Goal: Information Seeking & Learning: Learn about a topic

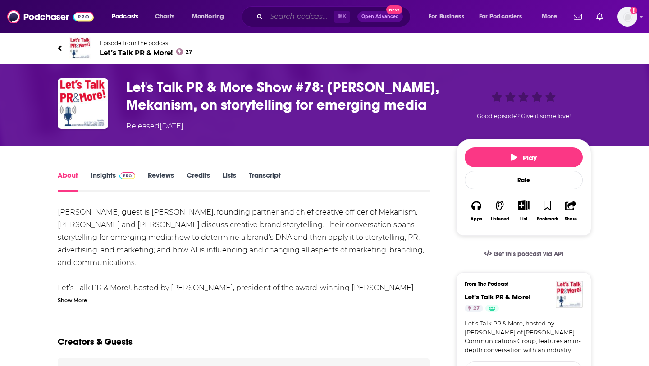
click at [312, 17] on input "Search podcasts, credits, & more..." at bounding box center [299, 16] width 67 height 14
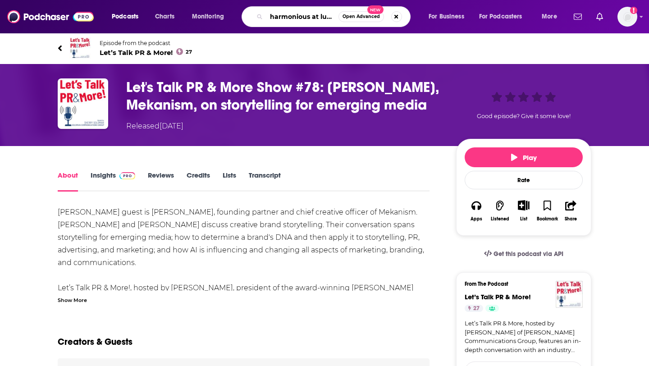
type input "harmonious at lunch"
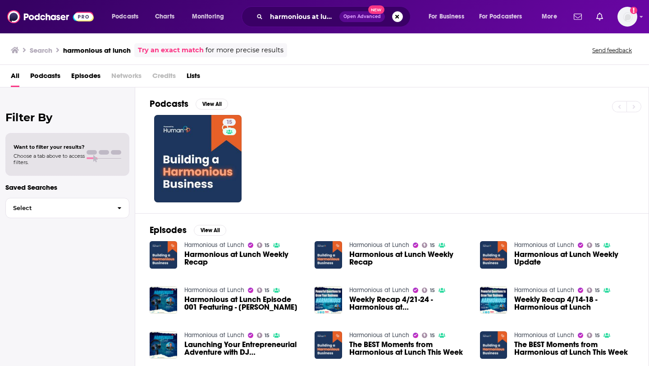
scroll to position [9, 0]
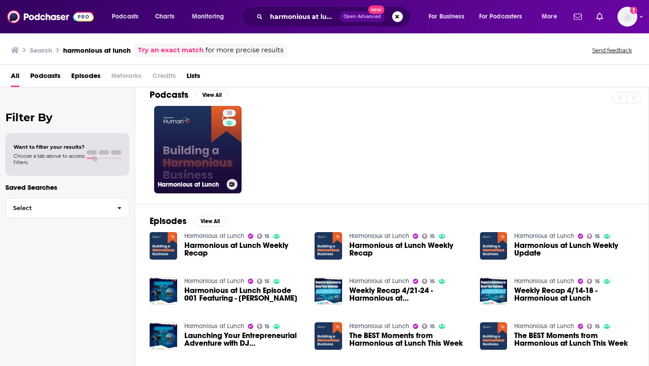
click at [210, 154] on link "15 Harmonious at Lunch" at bounding box center [197, 149] width 87 height 87
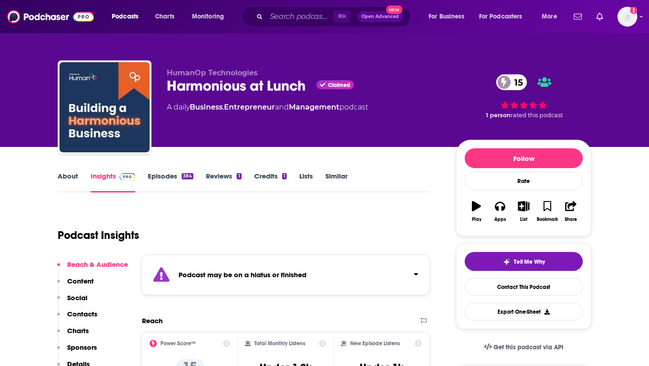
click at [229, 179] on link "Reviews 1" at bounding box center [223, 182] width 35 height 21
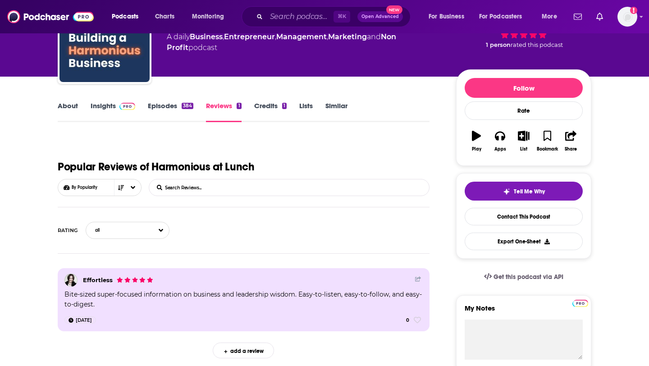
scroll to position [64, 0]
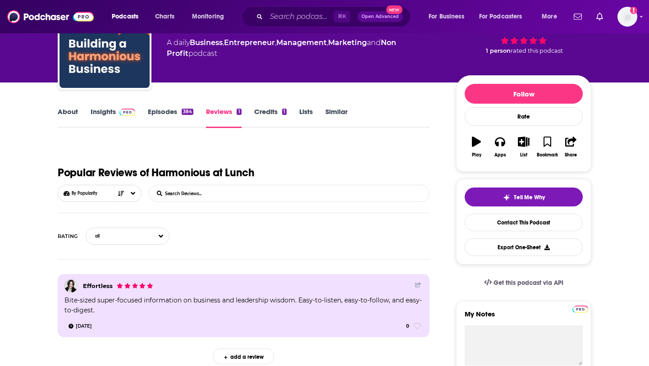
click at [269, 111] on link "Credits 1" at bounding box center [270, 117] width 32 height 21
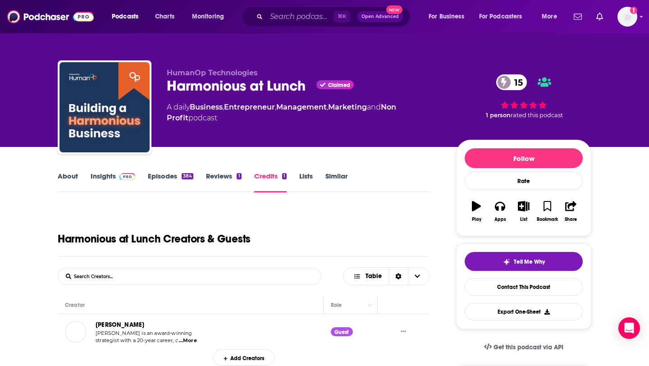
click at [69, 179] on link "About" at bounding box center [68, 182] width 20 height 21
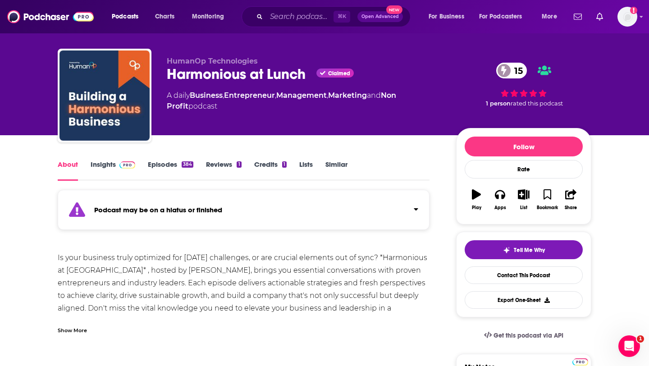
scroll to position [15, 0]
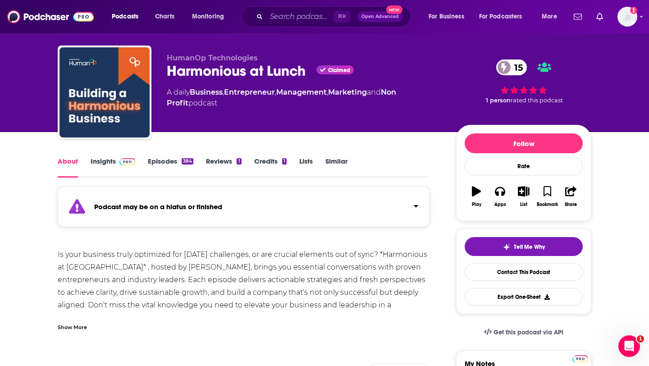
click at [167, 161] on link "Episodes 384" at bounding box center [171, 167] width 46 height 21
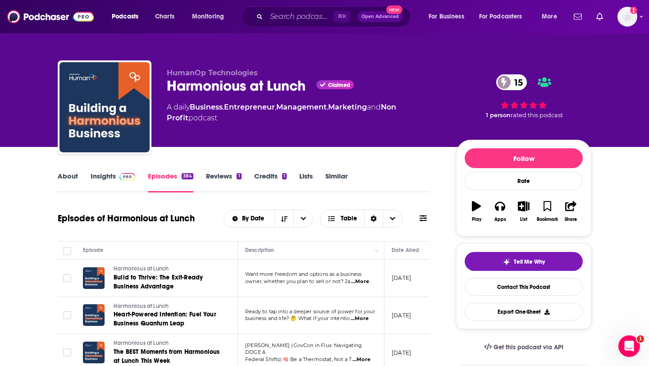
click at [106, 175] on link "Insights" at bounding box center [113, 182] width 45 height 21
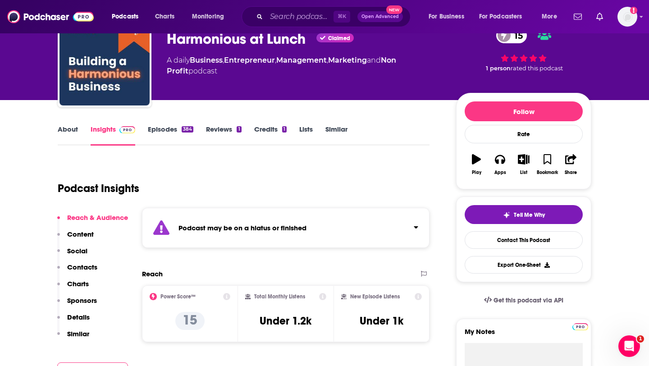
scroll to position [56, 0]
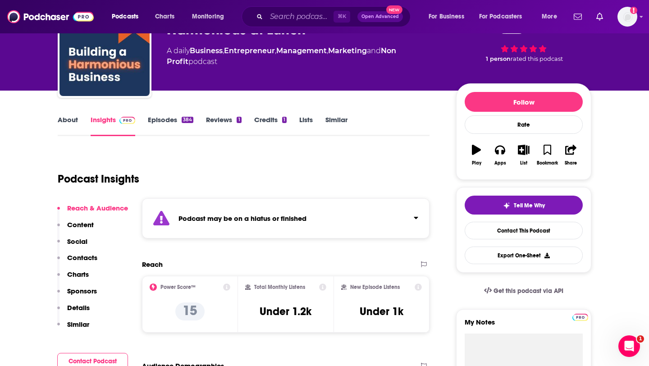
click at [329, 218] on div "Podcast may be on a hiatus or finished" at bounding box center [286, 218] width 288 height 40
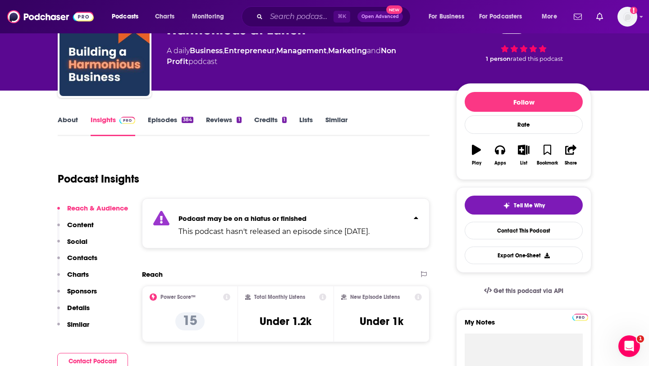
click at [329, 218] on p "Podcast may be on a hiatus or finished" at bounding box center [274, 218] width 191 height 9
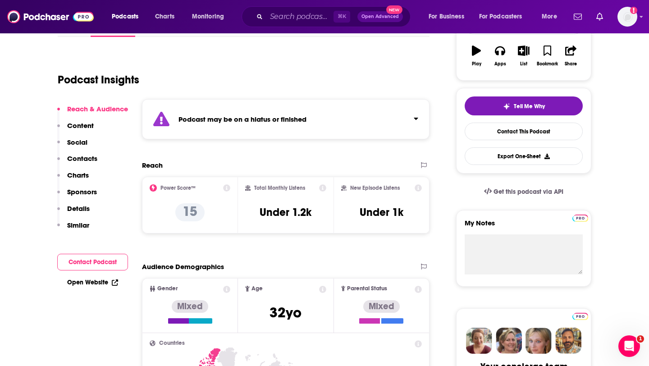
scroll to position [128, 0]
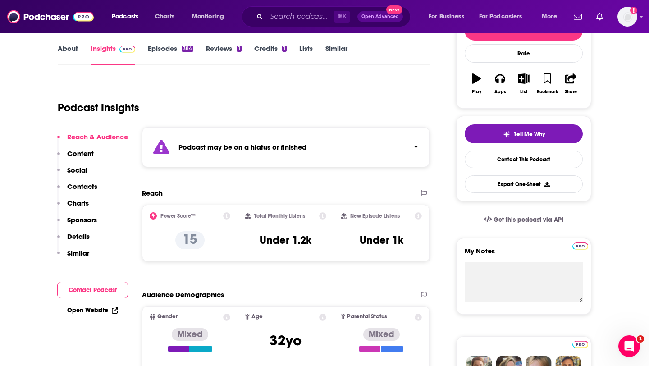
click at [166, 50] on link "Episodes 384" at bounding box center [171, 54] width 46 height 21
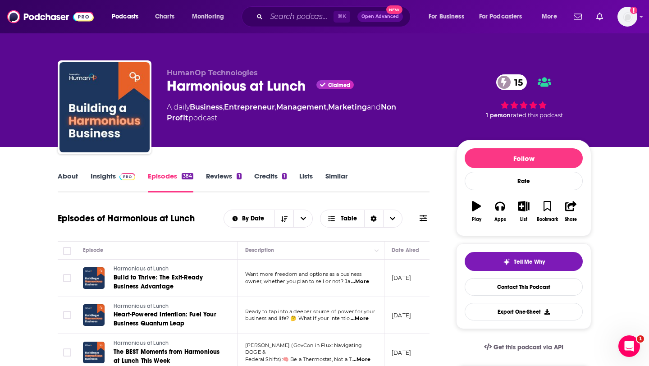
click at [100, 179] on link "Insights" at bounding box center [113, 182] width 45 height 21
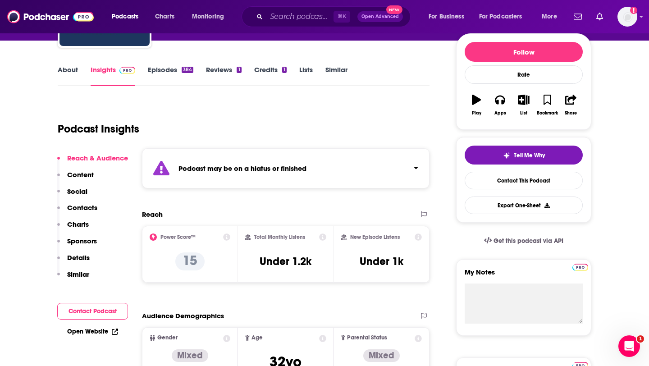
scroll to position [134, 0]
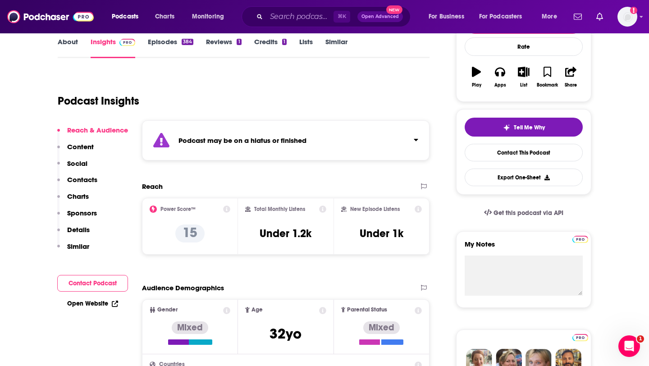
click at [171, 44] on link "Episodes 384" at bounding box center [171, 47] width 46 height 21
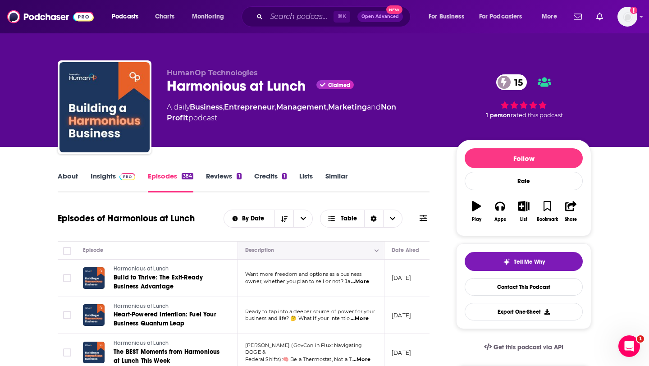
scroll to position [86, 0]
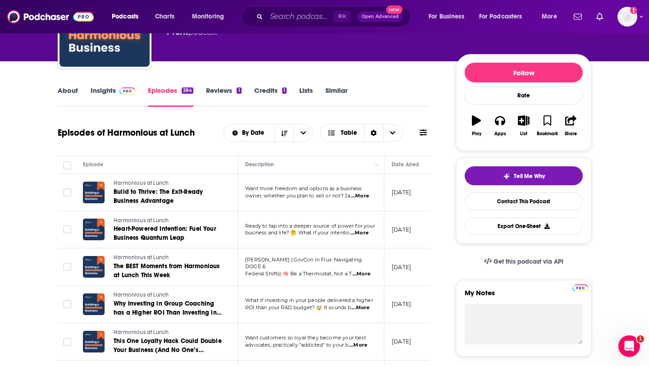
click at [363, 197] on span "...More" at bounding box center [360, 196] width 18 height 7
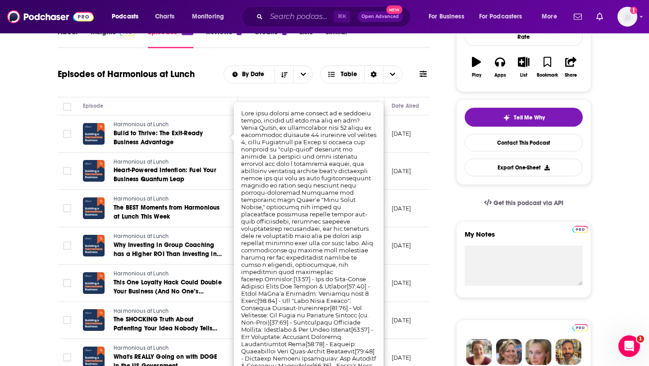
scroll to position [179, 0]
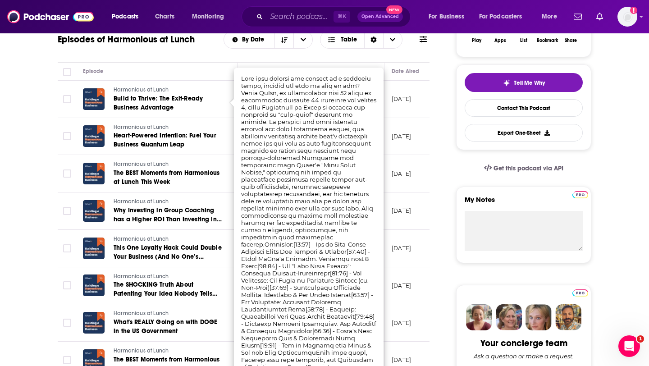
click at [388, 204] on td "[DATE]" at bounding box center [414, 211] width 59 height 37
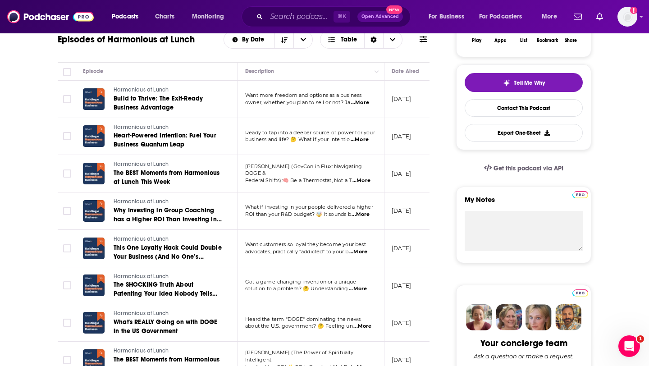
click at [367, 216] on span "...More" at bounding box center [361, 214] width 18 height 7
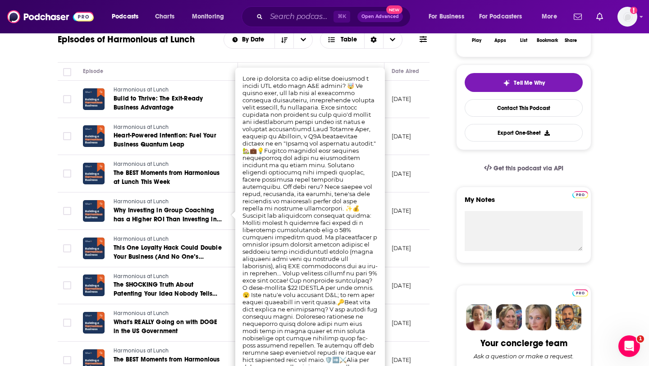
scroll to position [187, 0]
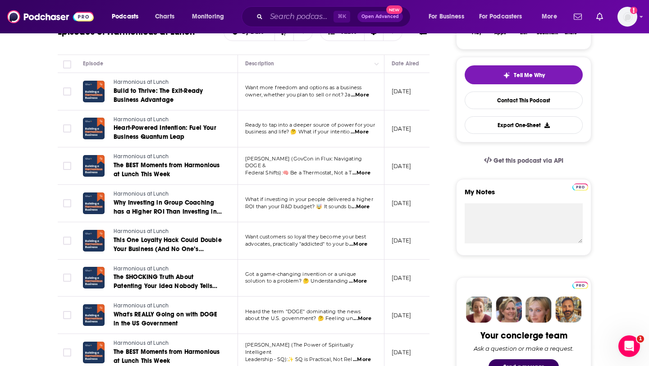
click at [396, 205] on p "[DATE]" at bounding box center [401, 203] width 19 height 8
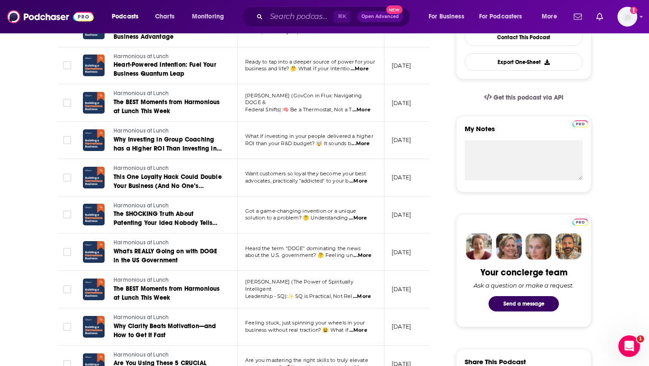
scroll to position [326, 0]
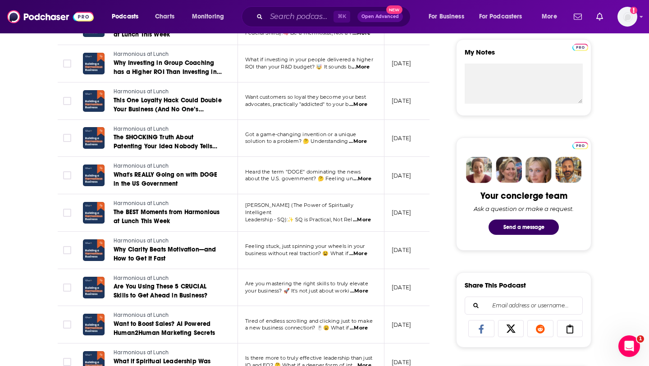
click at [365, 180] on span "...More" at bounding box center [363, 178] width 18 height 7
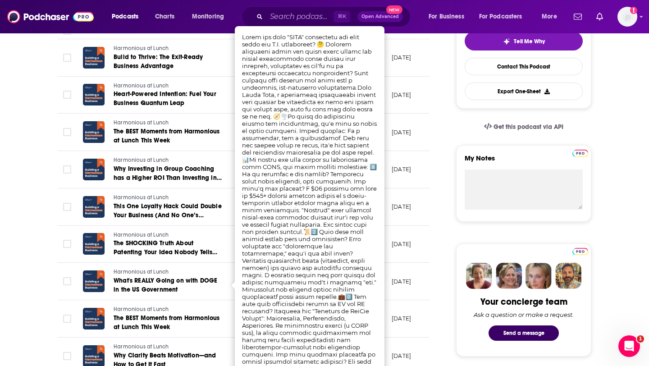
scroll to position [221, 0]
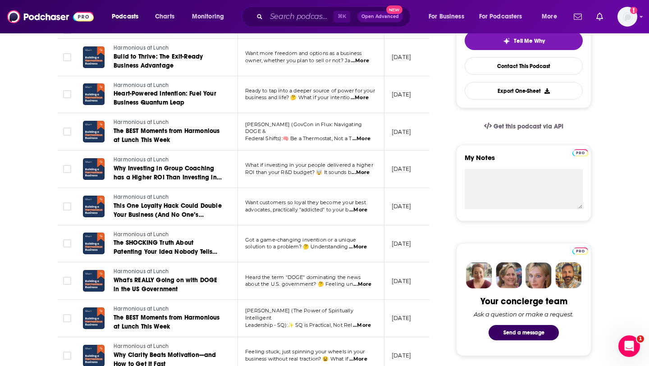
click at [399, 190] on td "[DATE]" at bounding box center [414, 206] width 59 height 37
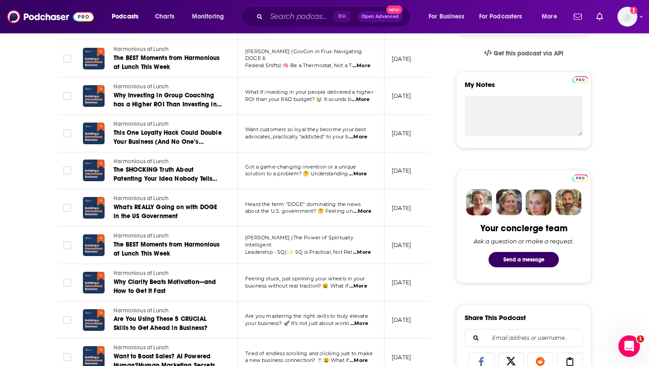
scroll to position [360, 0]
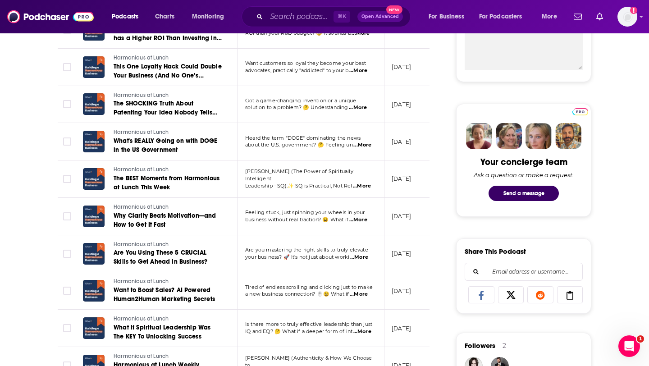
click at [360, 220] on span "...More" at bounding box center [358, 219] width 18 height 7
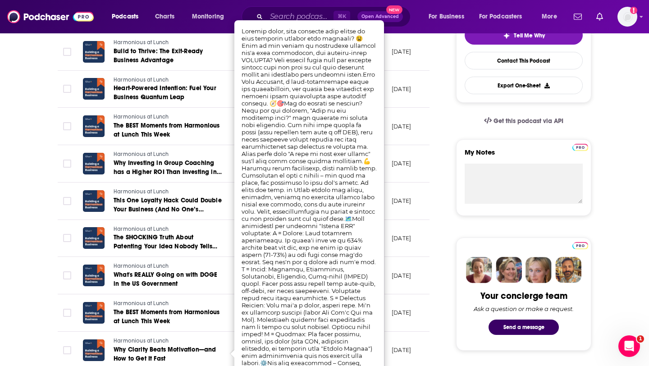
scroll to position [227, 0]
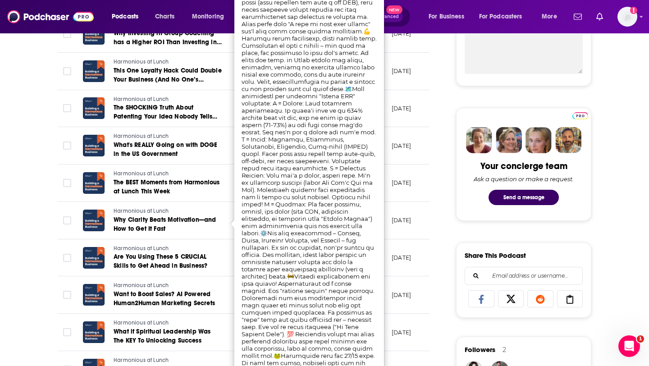
click at [386, 237] on td "[DATE]" at bounding box center [414, 220] width 59 height 37
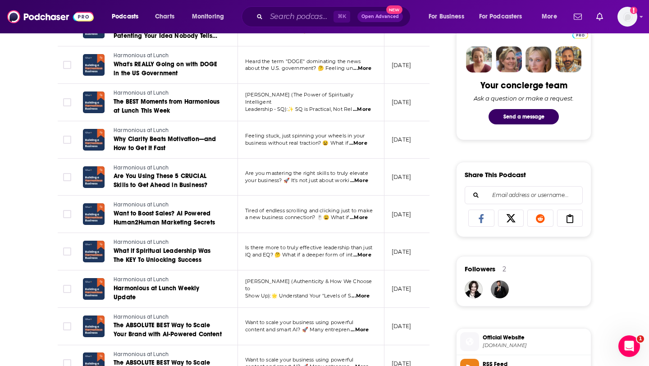
scroll to position [483, 0]
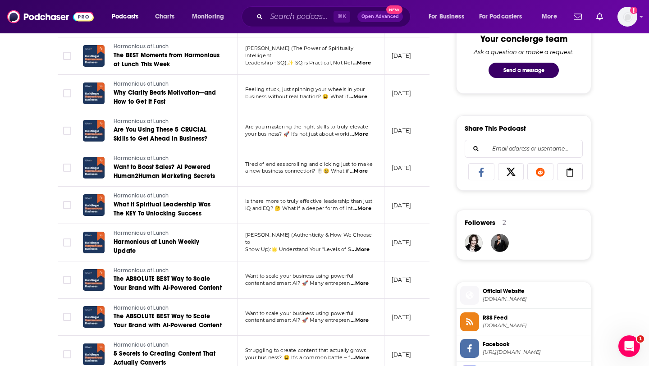
click at [358, 246] on span "...More" at bounding box center [361, 249] width 18 height 7
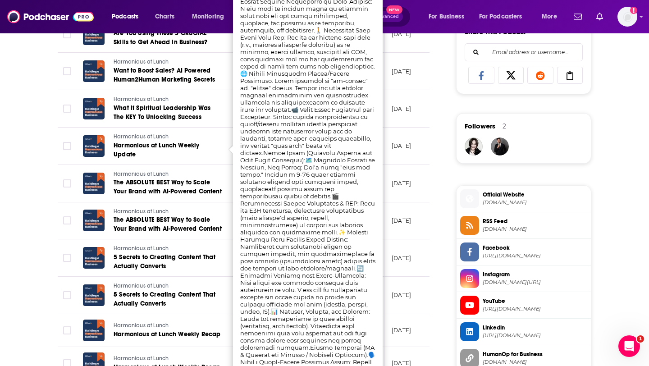
scroll to position [612, 0]
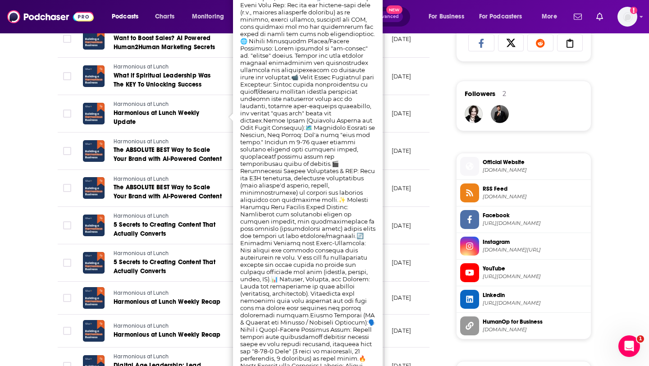
click at [410, 207] on td "[DATE]" at bounding box center [414, 188] width 59 height 37
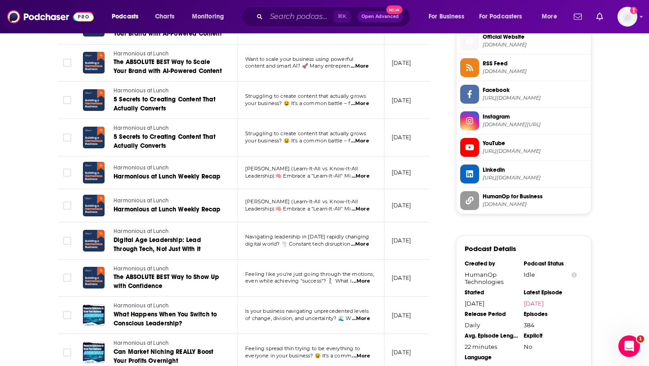
scroll to position [740, 0]
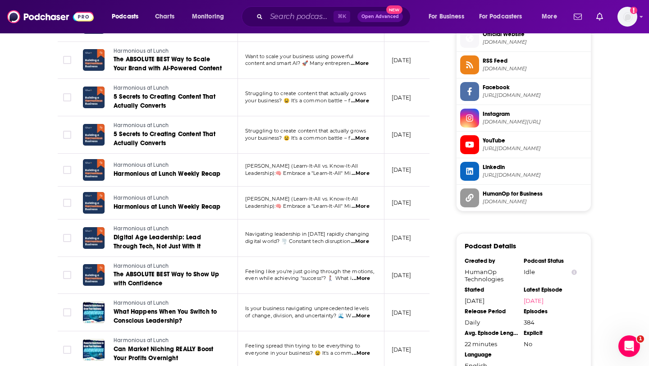
click at [357, 275] on span "...More" at bounding box center [361, 278] width 18 height 7
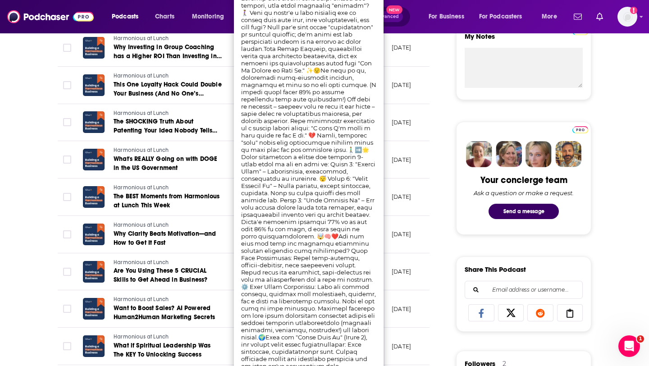
scroll to position [266, 0]
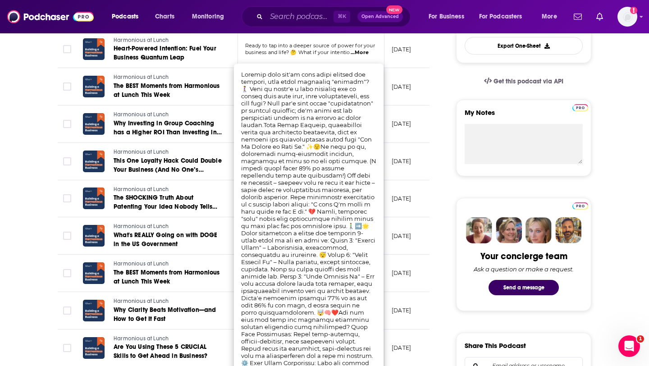
click at [394, 193] on td "[DATE]" at bounding box center [414, 198] width 59 height 37
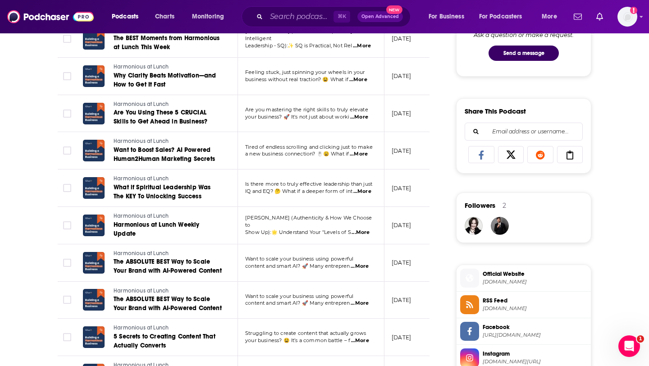
scroll to position [560, 0]
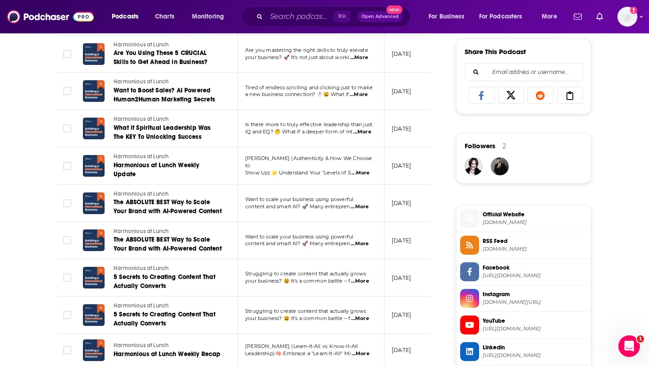
click at [363, 242] on span "...More" at bounding box center [360, 243] width 18 height 7
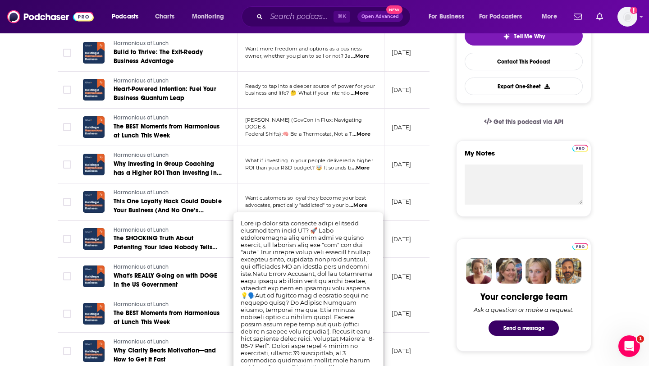
scroll to position [824, 0]
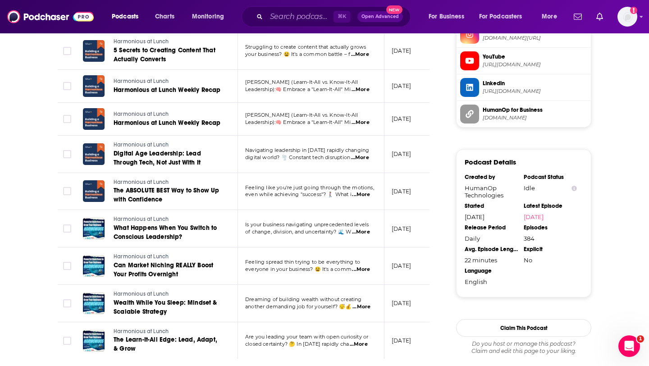
click at [226, 193] on td "Harmonious at Lunch The ABSOLUTE BEST Way to Show Up with Confidence" at bounding box center [157, 191] width 162 height 37
click at [362, 197] on span "...More" at bounding box center [361, 194] width 18 height 7
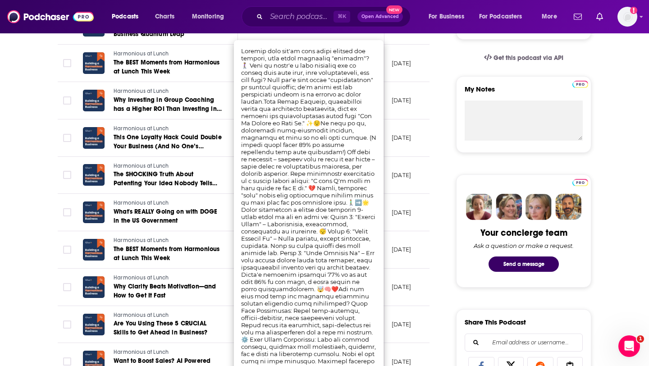
scroll to position [275, 0]
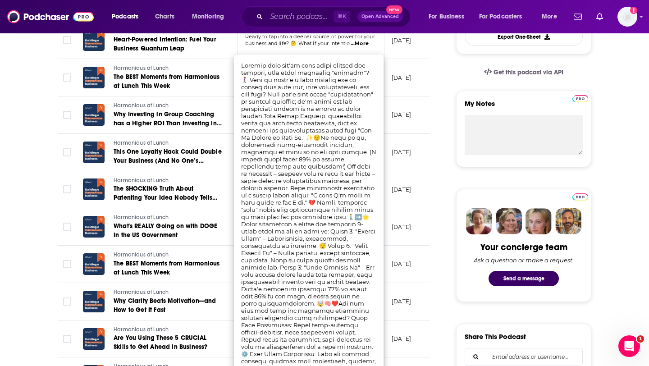
click at [225, 191] on td "Harmonious at Lunch The SHOCKING Truth About Patenting Your Idea Nobody Tells Y…" at bounding box center [157, 189] width 162 height 37
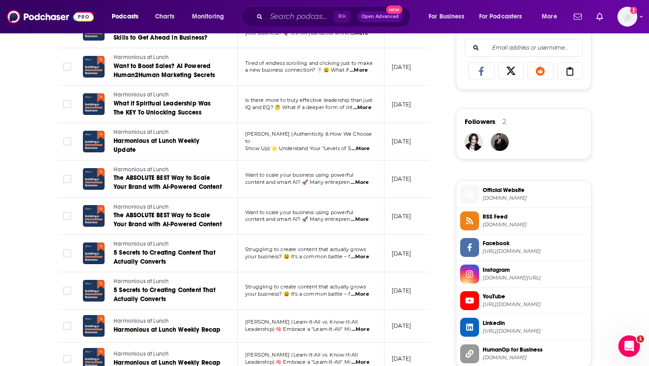
scroll to position [988, 0]
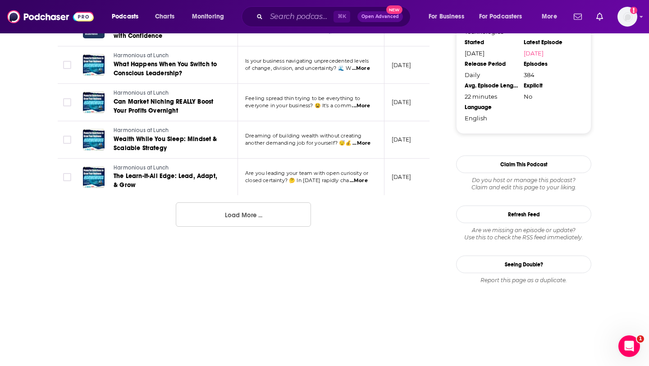
click at [237, 208] on button "Load More ..." at bounding box center [243, 214] width 135 height 24
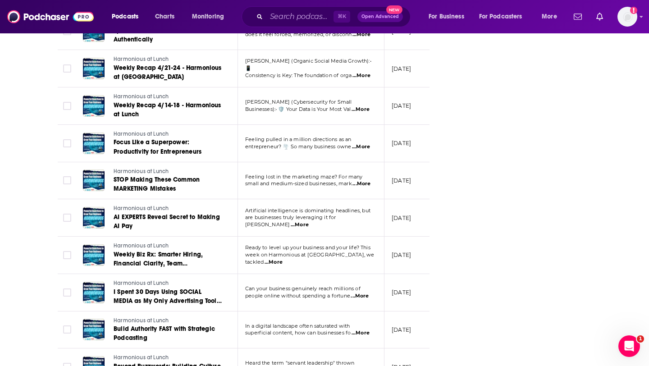
scroll to position [1334, 0]
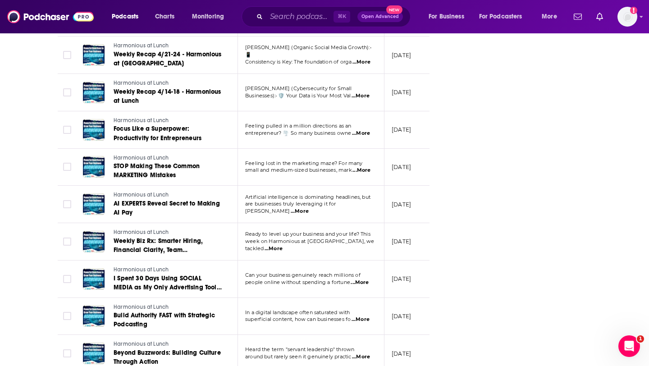
click at [361, 284] on span "...More" at bounding box center [360, 282] width 18 height 7
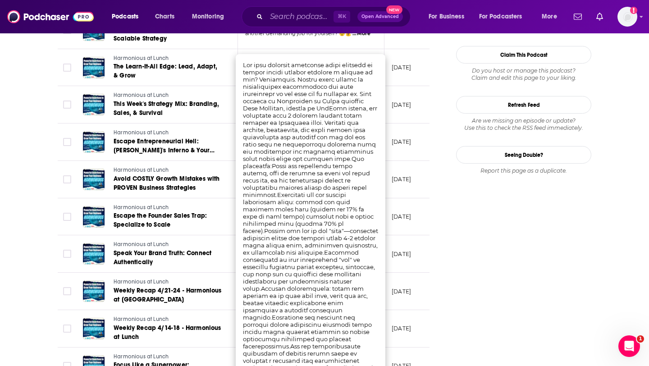
scroll to position [1083, 0]
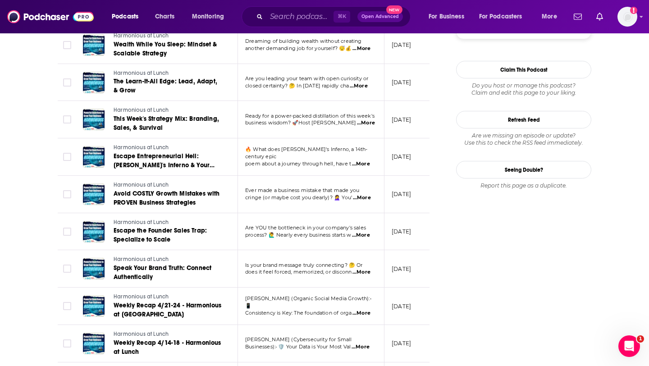
click at [391, 152] on td "[DATE]" at bounding box center [414, 156] width 59 height 37
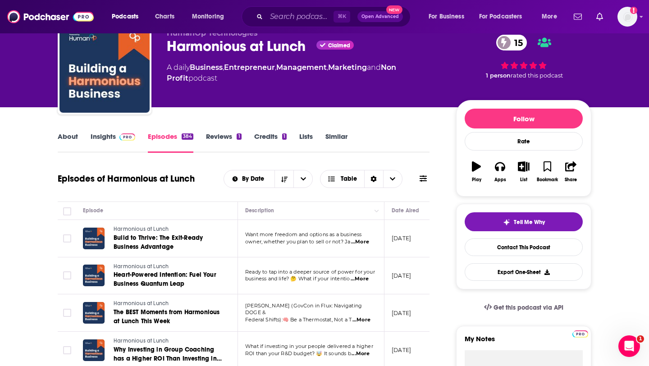
scroll to position [0, 0]
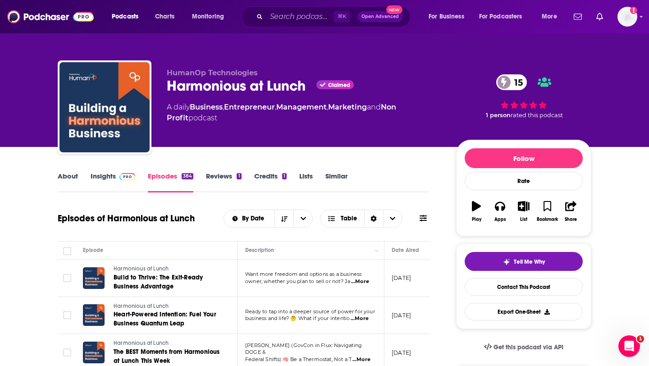
click at [71, 179] on link "About" at bounding box center [68, 182] width 20 height 21
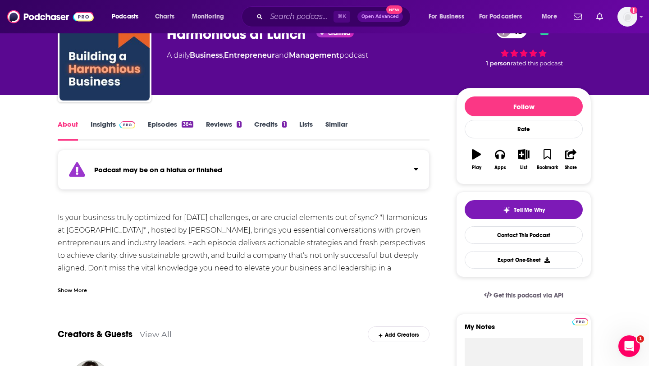
scroll to position [54, 0]
